Goal: Task Accomplishment & Management: Manage account settings

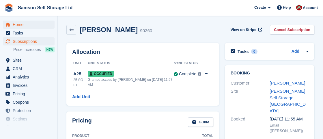
scroll to position [189, 0]
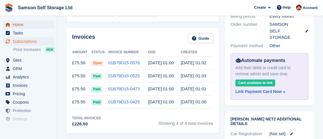
click at [29, 24] on span "Home" at bounding box center [30, 25] width 35 height 8
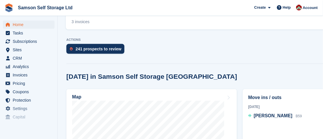
scroll to position [160, 0]
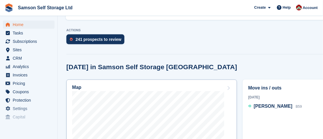
click at [148, 88] on div "Map" at bounding box center [151, 88] width 159 height 6
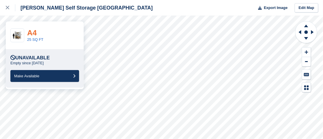
click at [36, 36] on link "A4" at bounding box center [32, 32] width 10 height 9
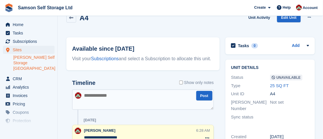
scroll to position [13, 0]
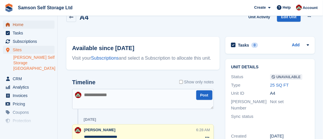
click at [23, 22] on span "Home" at bounding box center [30, 25] width 35 height 8
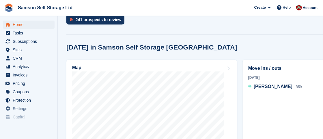
scroll to position [181, 0]
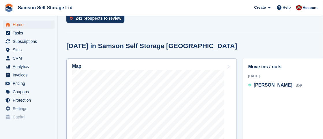
click at [102, 66] on div "Map" at bounding box center [151, 67] width 159 height 6
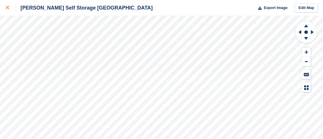
click at [8, 8] on icon at bounding box center [7, 7] width 3 height 3
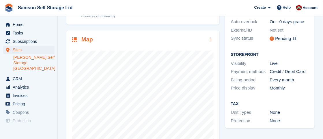
scroll to position [108, 0]
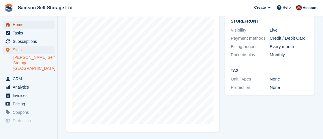
click at [36, 25] on span "Home" at bounding box center [30, 25] width 35 height 8
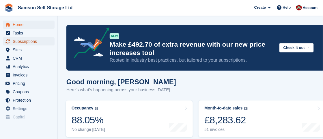
click at [30, 40] on span "Subscriptions" at bounding box center [30, 41] width 35 height 8
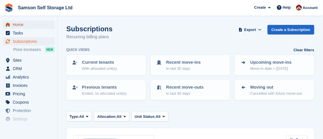
click at [31, 23] on span "Home" at bounding box center [30, 25] width 35 height 8
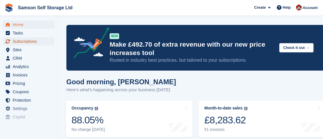
click at [32, 40] on span "Subscriptions" at bounding box center [30, 41] width 35 height 8
